Goal: Obtain resource: Download file/media

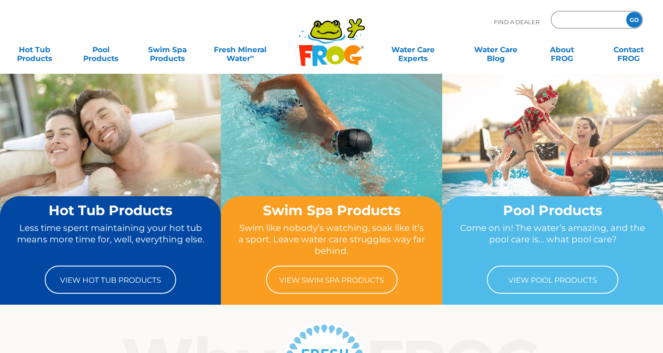
click at [572, 25] on input "Zip Code Form" at bounding box center [587, 20] width 59 height 13
type input "78704"
click at [638, 24] on input "GO" at bounding box center [635, 20] width 16 height 16
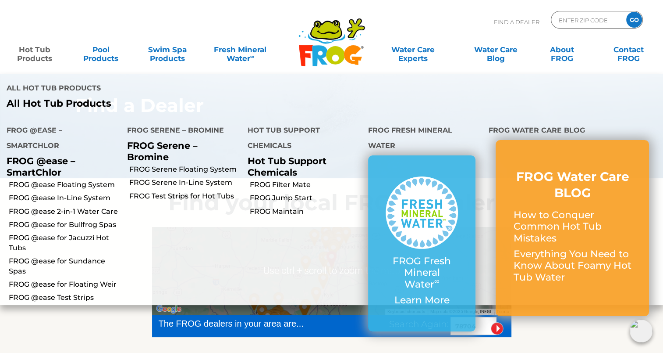
click at [28, 48] on link "Hot Tub Products" at bounding box center [35, 50] width 52 height 18
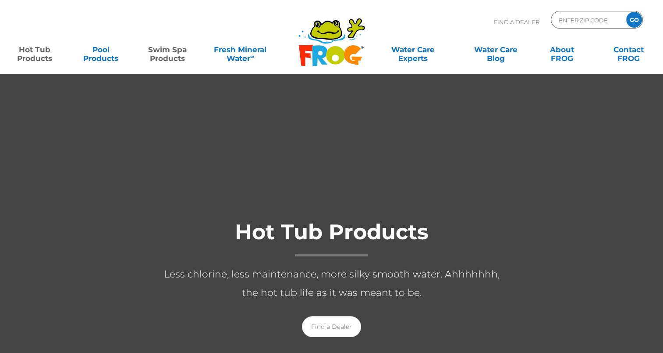
click at [164, 52] on link "Swim Spa Products" at bounding box center [168, 50] width 52 height 18
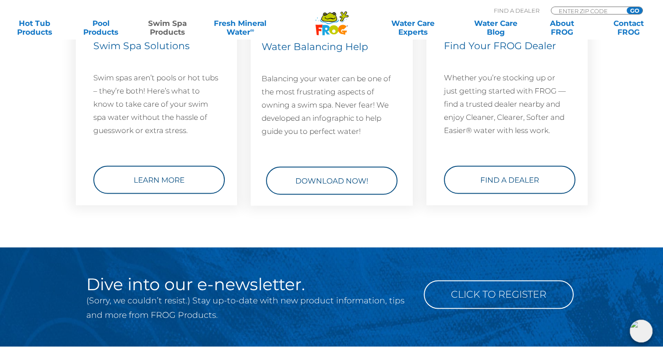
scroll to position [1330, 0]
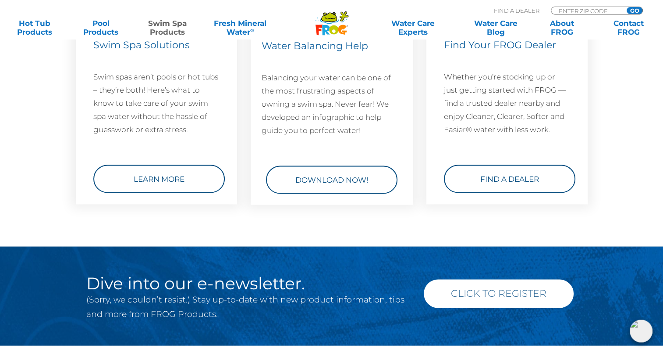
click at [497, 279] on link "Click to Register" at bounding box center [499, 293] width 150 height 29
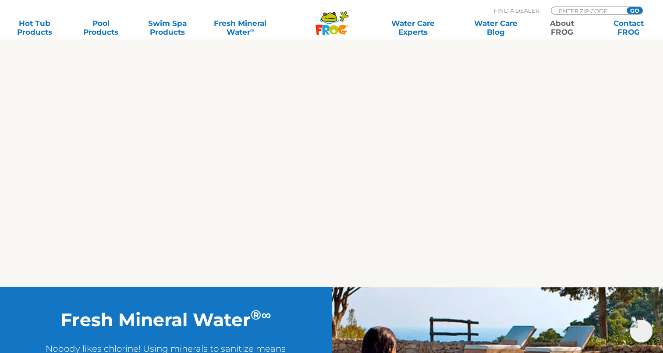
scroll to position [628, 0]
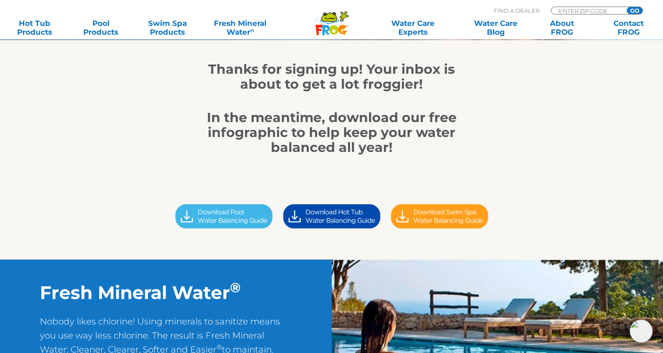
scroll to position [132, 0]
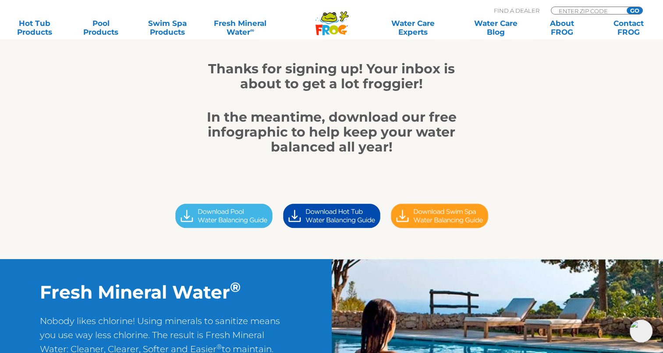
click at [437, 216] on img at bounding box center [440, 215] width 108 height 30
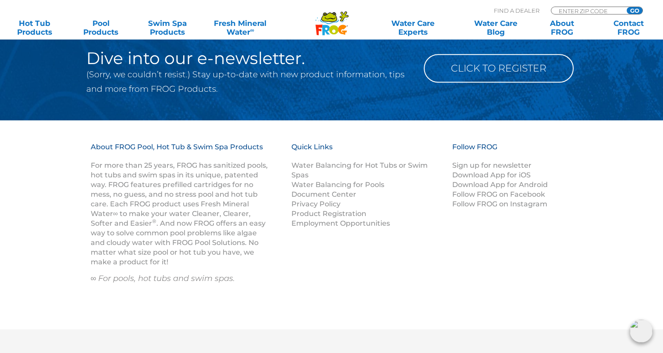
scroll to position [891, 0]
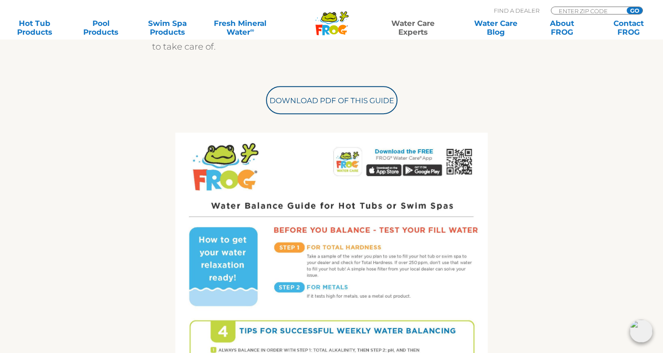
scroll to position [336, 0]
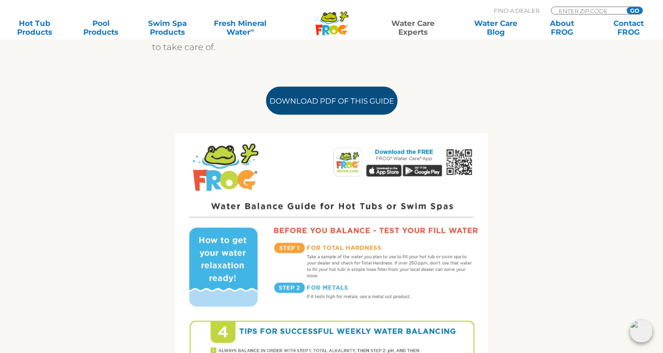
click at [319, 102] on link "Download PDF of this Guide" at bounding box center [332, 100] width 132 height 28
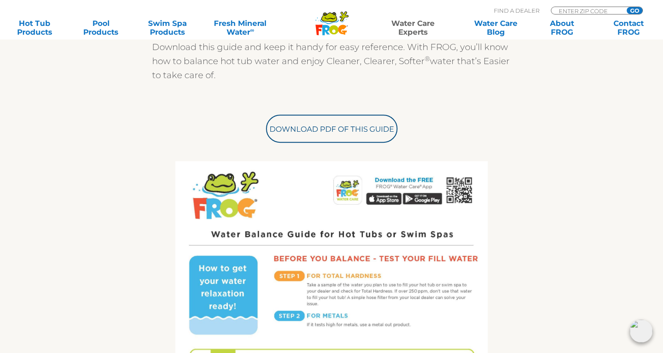
scroll to position [307, 0]
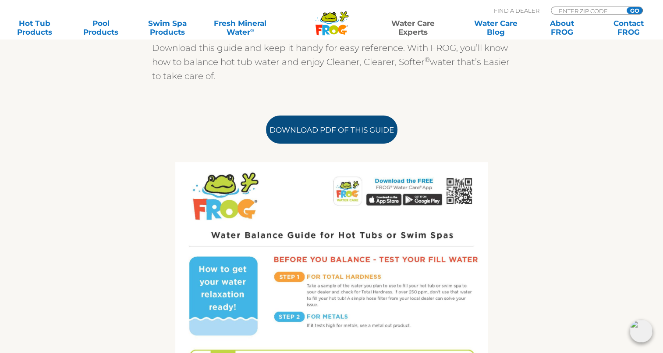
click at [362, 126] on link "Download PDF of this Guide" at bounding box center [332, 129] width 132 height 28
